Goal: Use online tool/utility: Utilize a website feature to perform a specific function

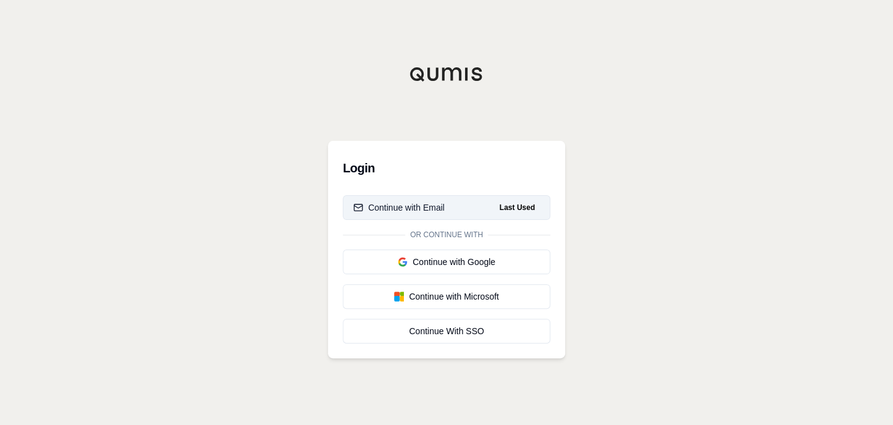
click at [397, 208] on div "Continue with Email" at bounding box center [398, 207] width 91 height 12
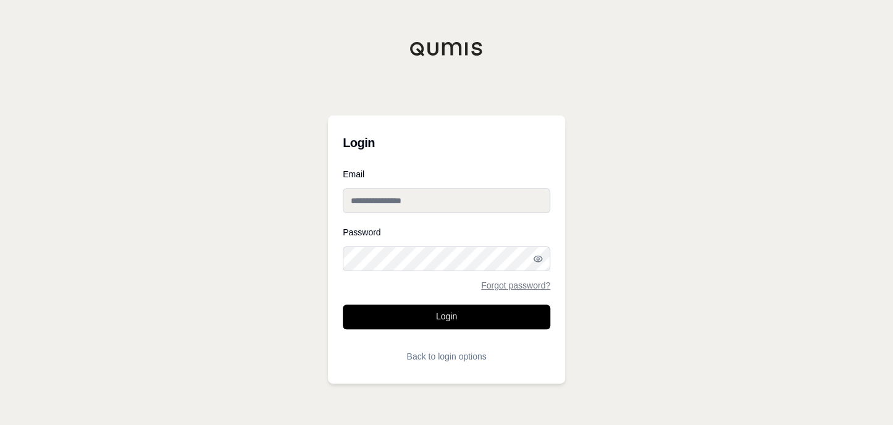
click at [416, 193] on input "Email" at bounding box center [447, 200] width 208 height 25
type input "**********"
click at [461, 307] on button "Login" at bounding box center [447, 316] width 208 height 25
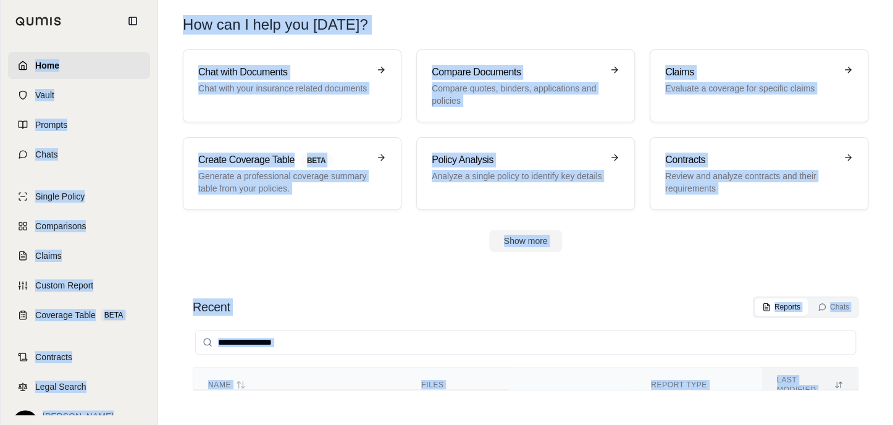
drag, startPoint x: 20, startPoint y: 31, endPoint x: 22, endPoint y: 64, distance: 32.2
click at [292, 282] on section "Recent Reports Chats Name Files Report Type Last modified Ash Productions, LLC …" at bounding box center [524, 348] width 723 height 153
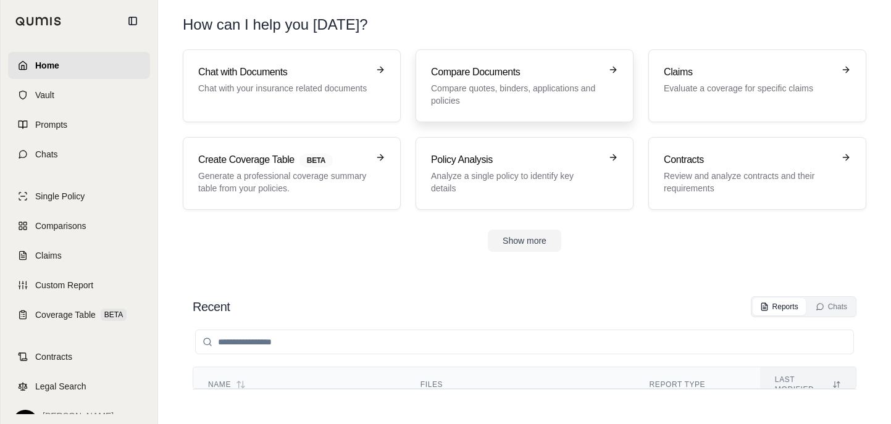
click at [468, 67] on h3 "Compare Documents" at bounding box center [516, 72] width 170 height 15
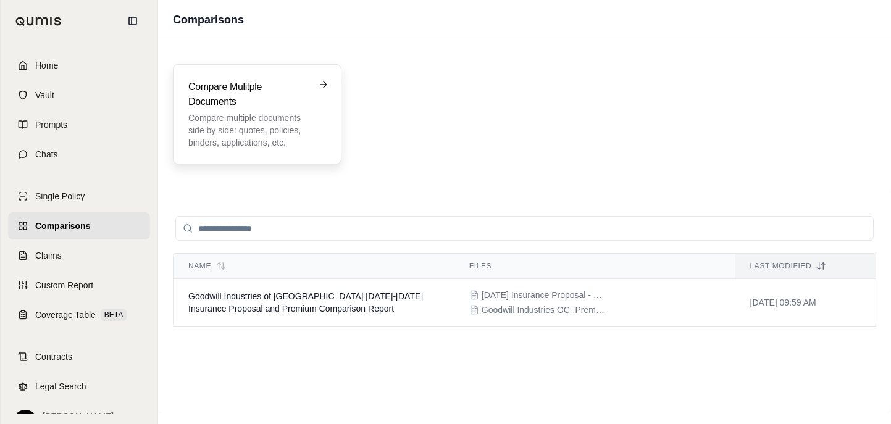
click at [220, 88] on h3 "Compare Mulitple Documents" at bounding box center [248, 95] width 120 height 30
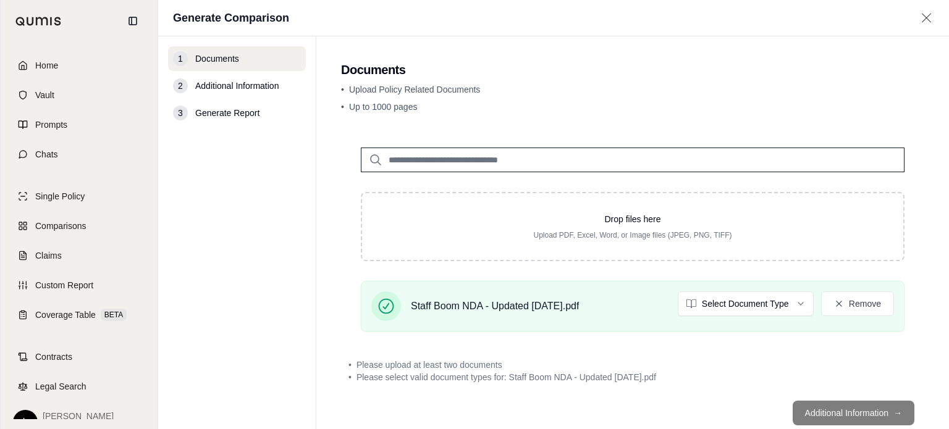
click at [868, 413] on footer "Additional Information →" at bounding box center [632, 413] width 583 height 44
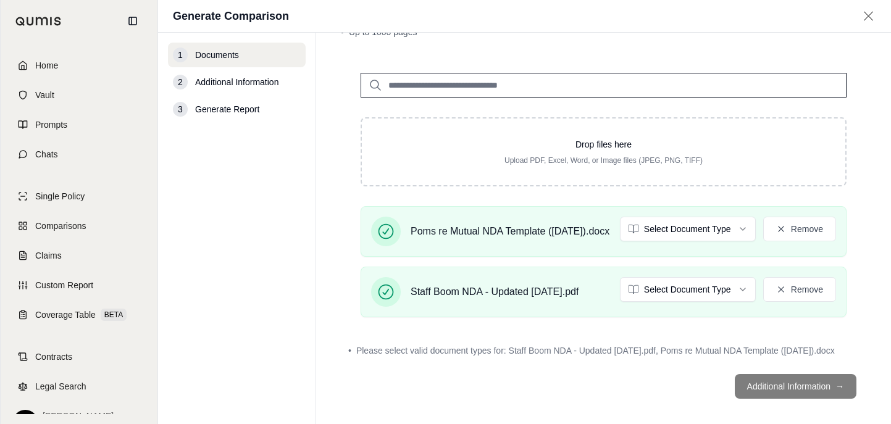
scroll to position [92, 0]
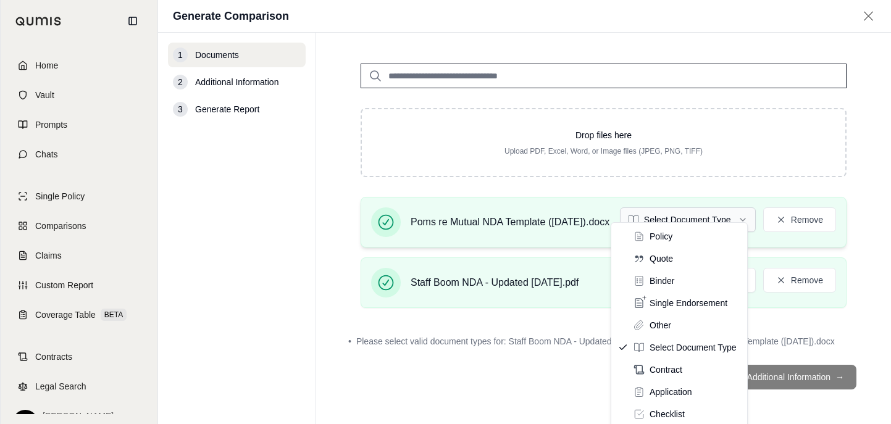
click at [736, 207] on html "Home Vault Prompts Chats Single Policy Comparisons Claims Custom Report Coverag…" at bounding box center [445, 212] width 891 height 424
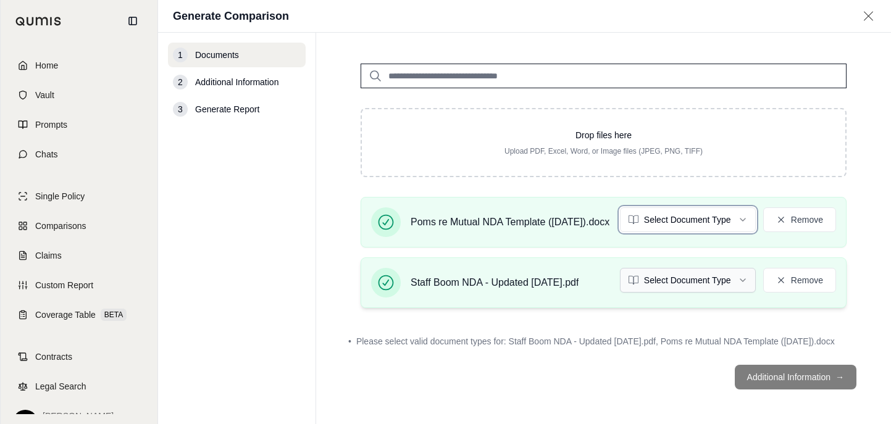
scroll to position [80, 0]
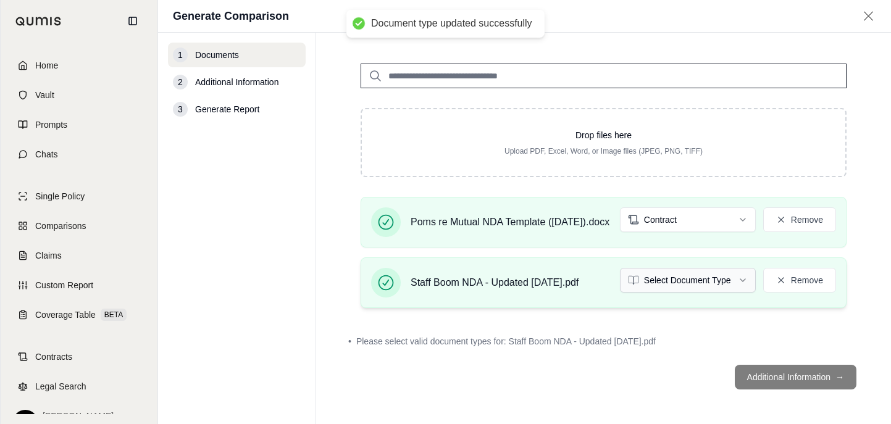
click at [718, 277] on html "Document type updated successfully Home Vault Prompts Chats Single Policy Compa…" at bounding box center [445, 212] width 891 height 424
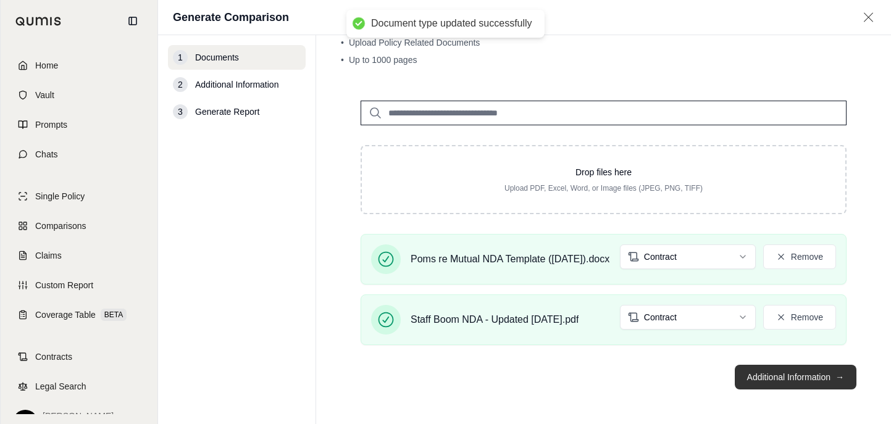
click at [774, 372] on button "Additional Information →" at bounding box center [796, 377] width 122 height 25
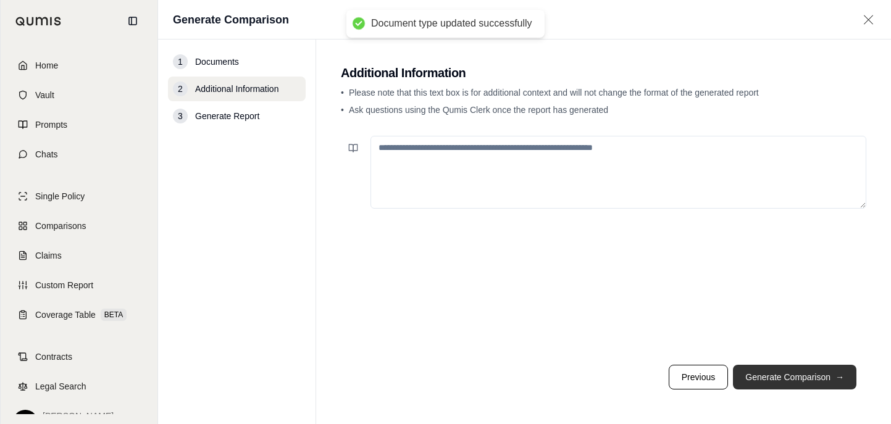
scroll to position [0, 0]
click at [565, 152] on textarea at bounding box center [619, 172] width 496 height 73
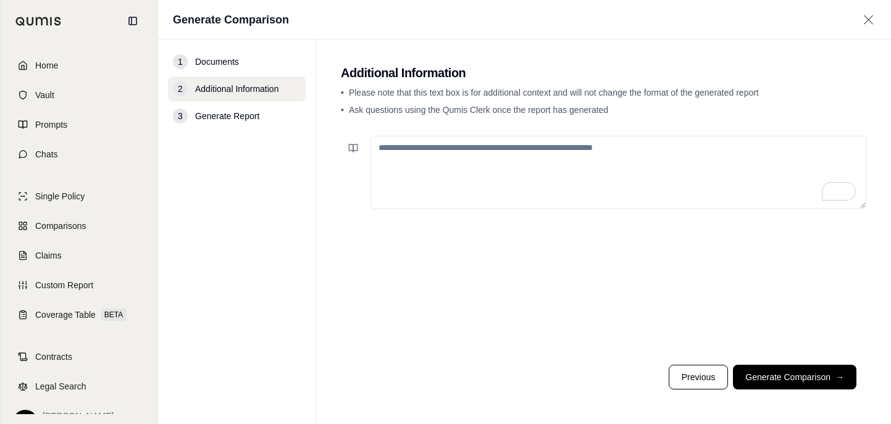
type textarea "*"
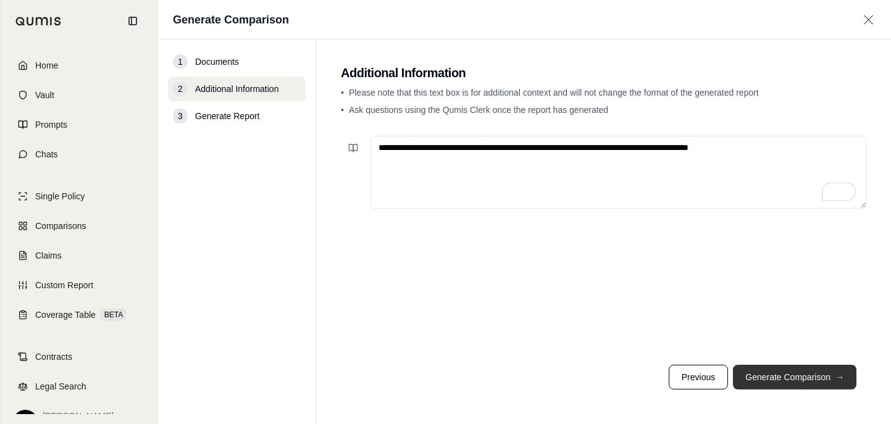
type textarea "**********"
click at [826, 383] on button "Generate Comparison →" at bounding box center [795, 377] width 124 height 25
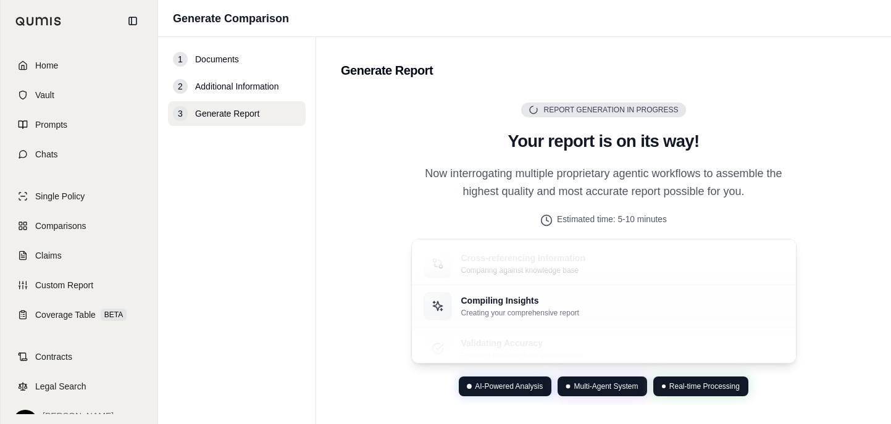
click at [715, 69] on h2 "Generate Report" at bounding box center [604, 70] width 526 height 17
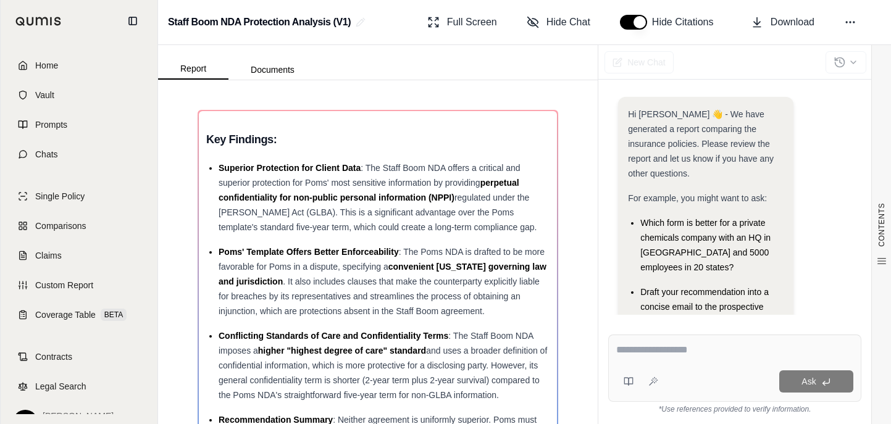
scroll to position [177, 0]
